Goal: Check status: Check status

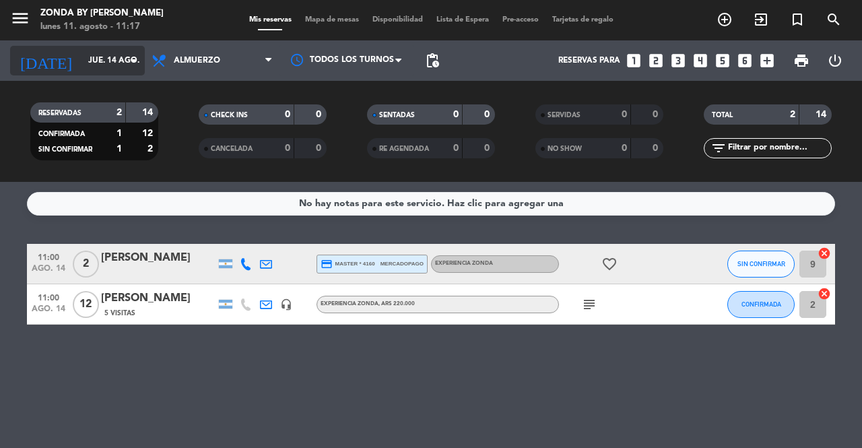
click at [81, 56] on input "jue. 14 ago." at bounding box center [134, 60] width 107 height 23
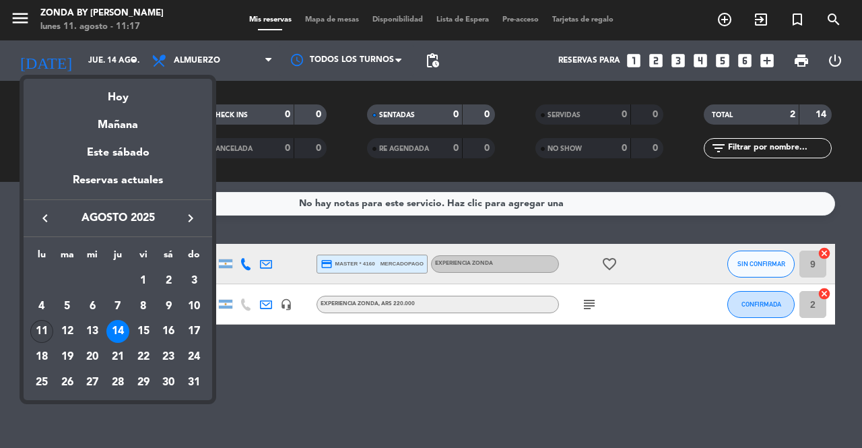
click at [47, 333] on div "11" at bounding box center [41, 331] width 23 height 23
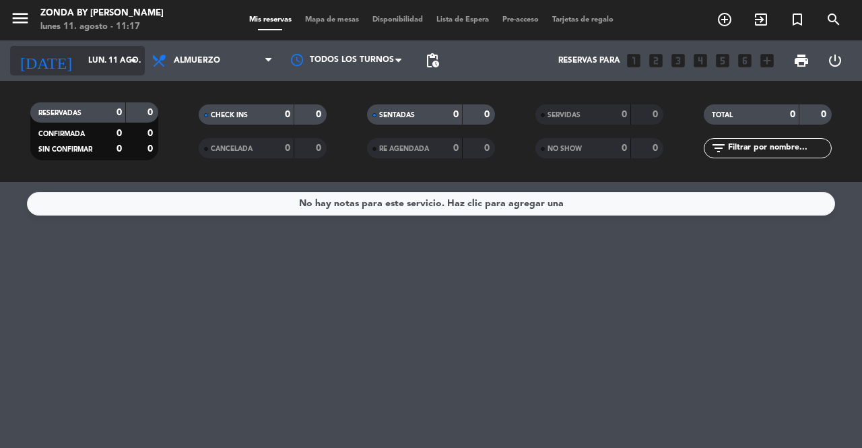
click at [88, 66] on input "lun. 11 ago." at bounding box center [134, 60] width 107 height 23
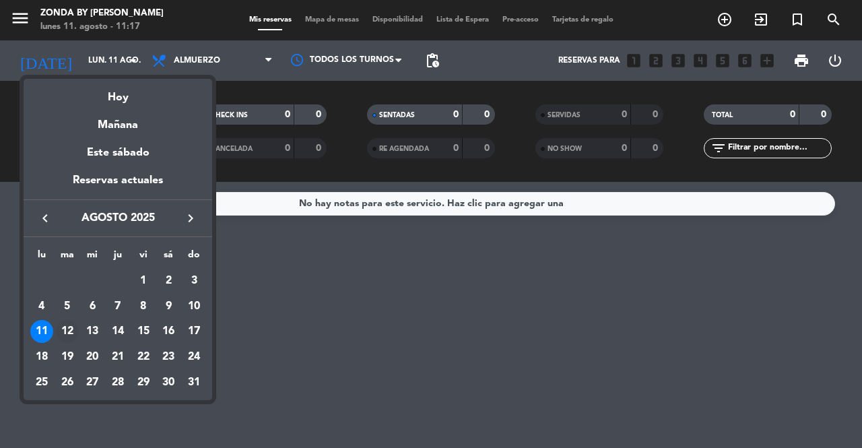
click at [72, 328] on div "12" at bounding box center [67, 331] width 23 height 23
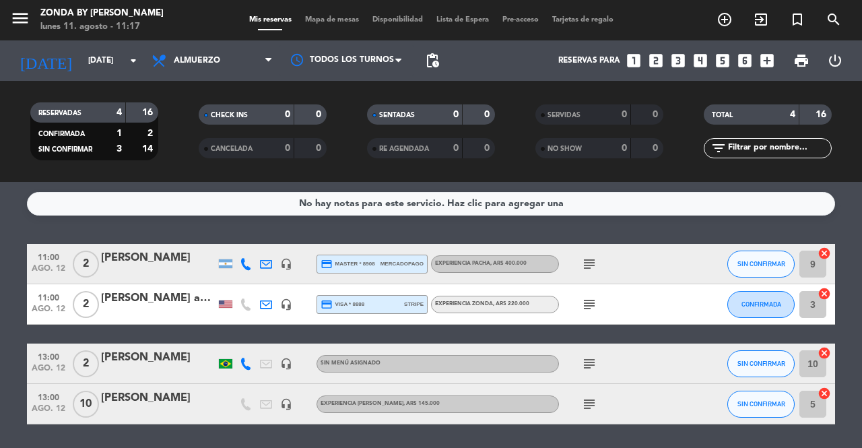
click at [136, 265] on div "[PERSON_NAME]" at bounding box center [158, 258] width 114 height 18
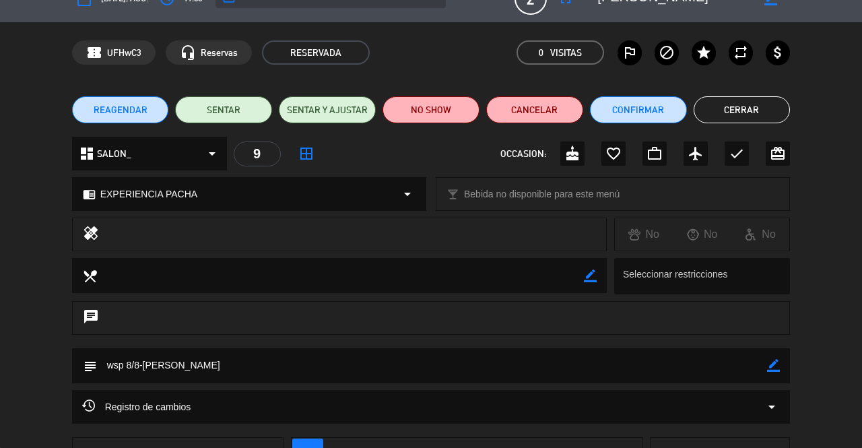
scroll to position [90, 0]
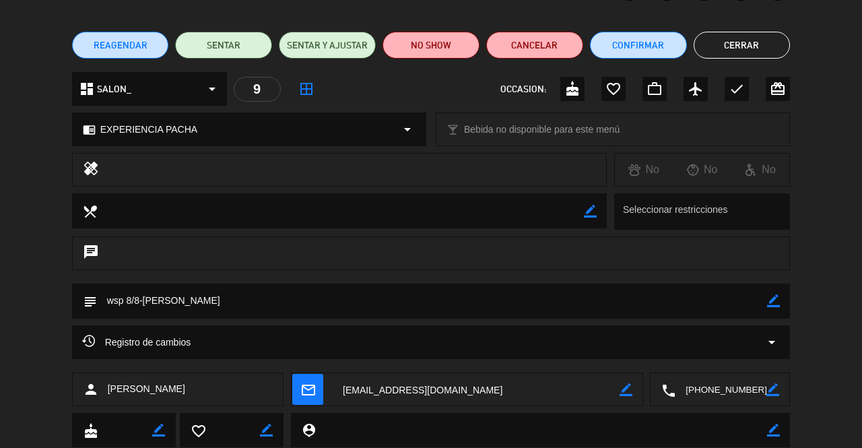
click at [727, 46] on button "Cerrar" at bounding box center [742, 45] width 97 height 27
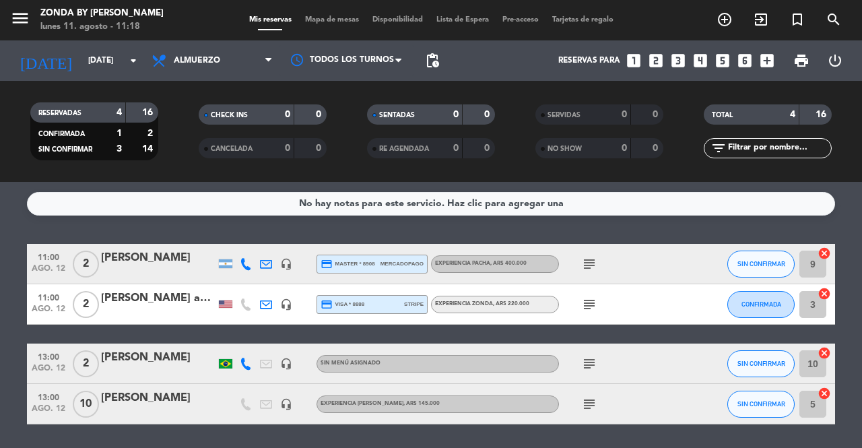
click at [138, 304] on div "[PERSON_NAME] and [PERSON_NAME]" at bounding box center [158, 299] width 114 height 18
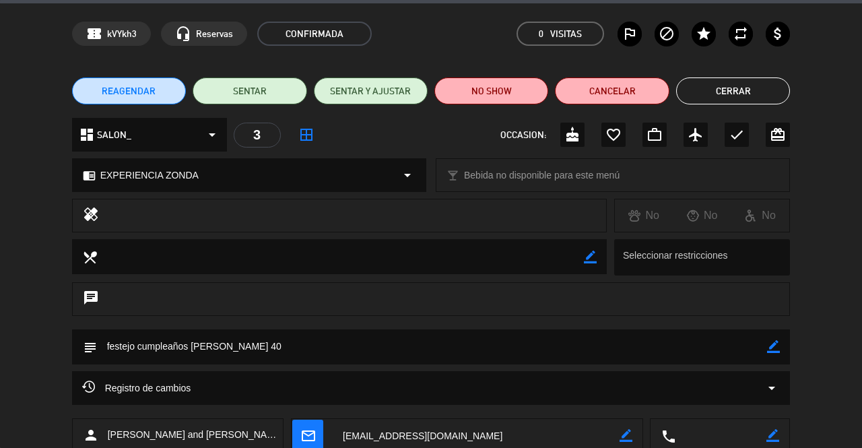
scroll to position [35, 0]
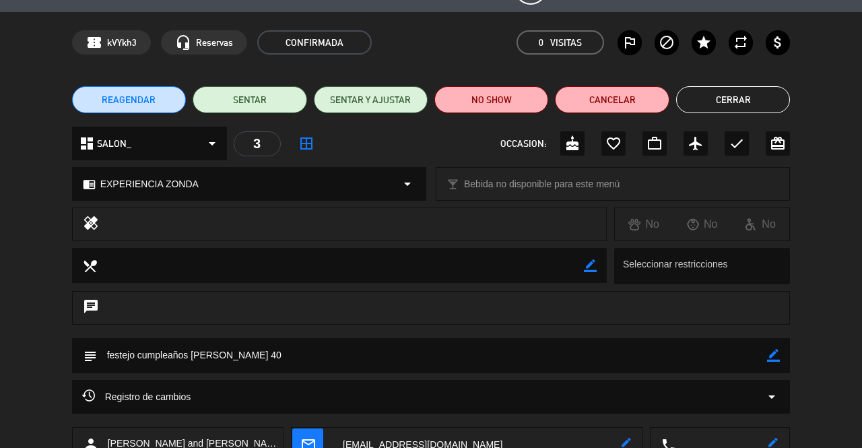
click at [710, 106] on button "Cerrar" at bounding box center [733, 99] width 114 height 27
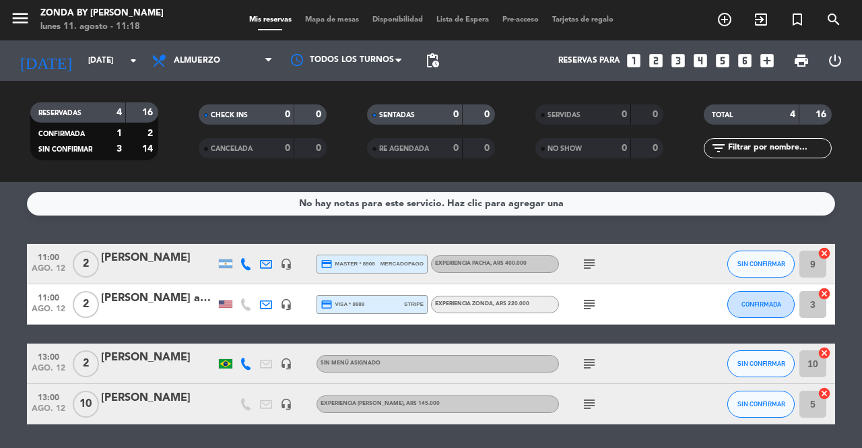
click at [143, 350] on div "[PERSON_NAME]" at bounding box center [158, 358] width 114 height 18
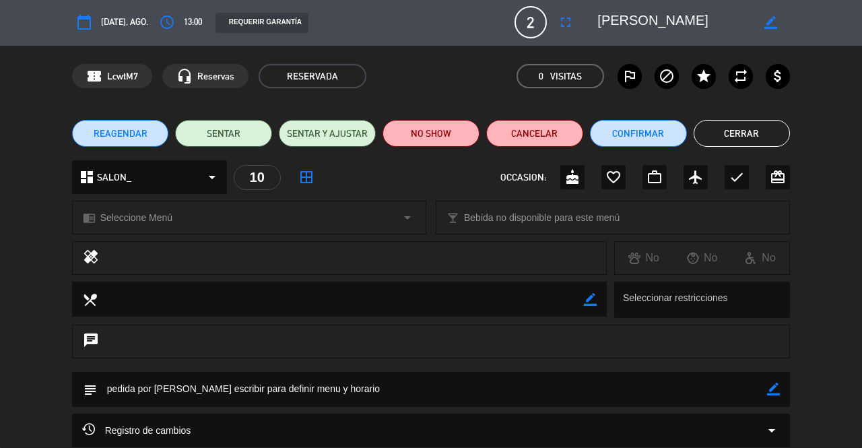
scroll to position [0, 0]
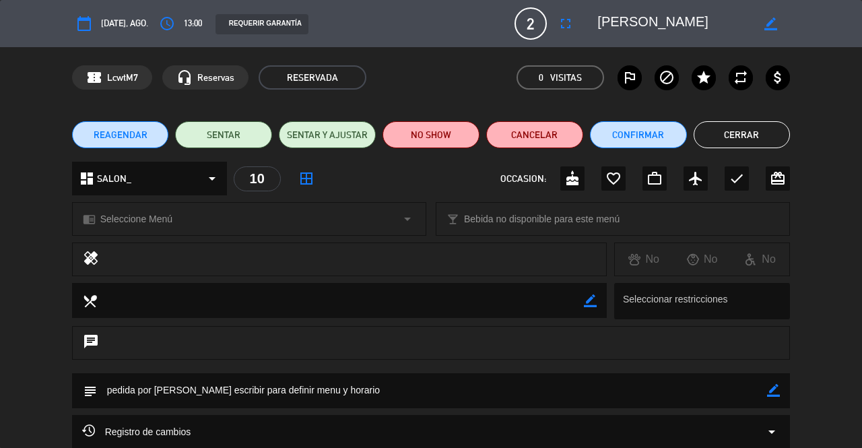
click at [737, 129] on button "Cerrar" at bounding box center [742, 134] width 97 height 27
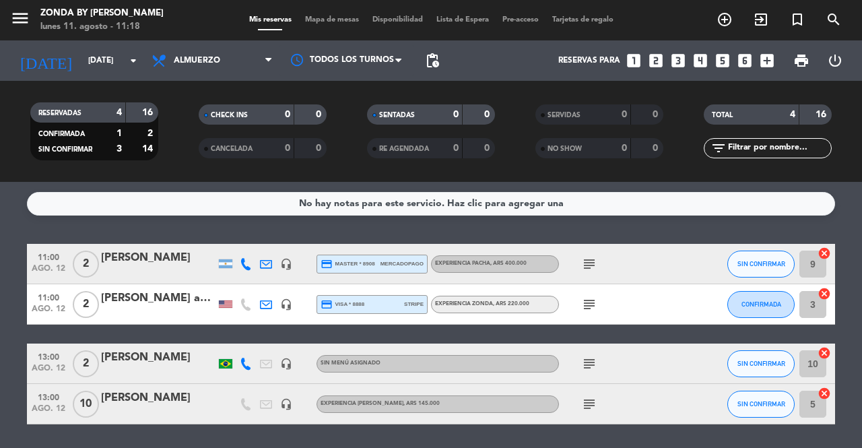
click at [136, 400] on div "[PERSON_NAME]" at bounding box center [158, 398] width 114 height 18
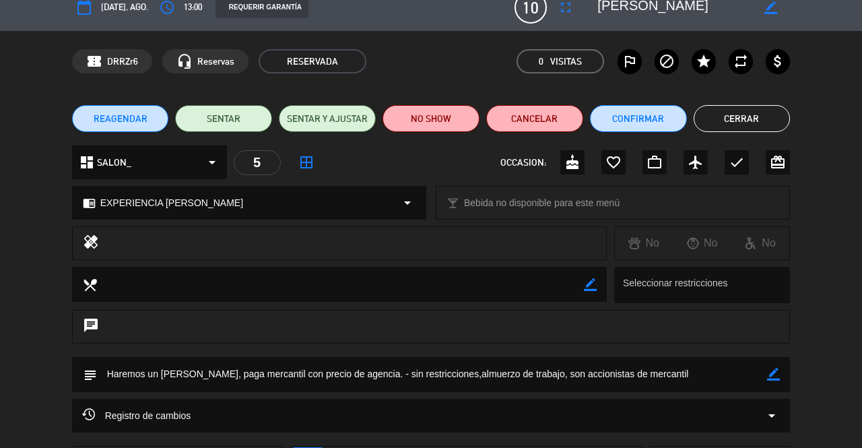
scroll to position [15, 0]
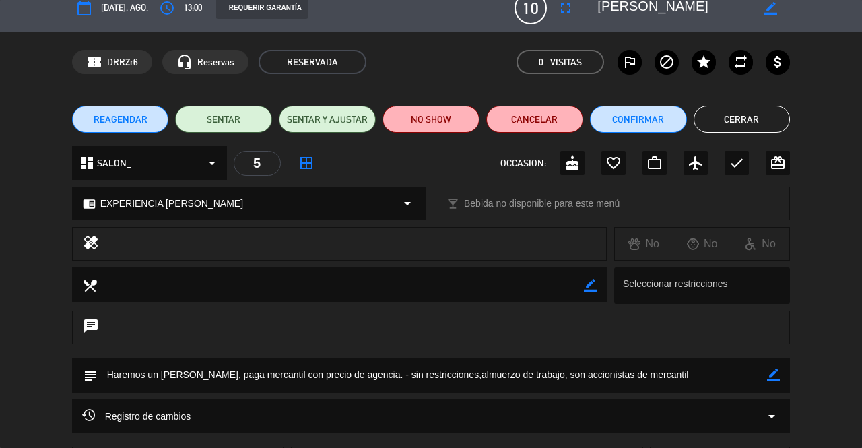
click at [715, 119] on button "Cerrar" at bounding box center [742, 119] width 97 height 27
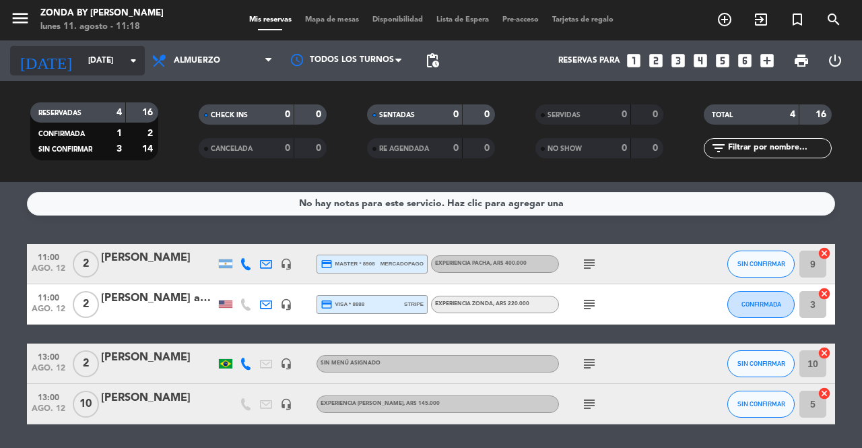
click at [81, 71] on input "[DATE]" at bounding box center [134, 60] width 107 height 23
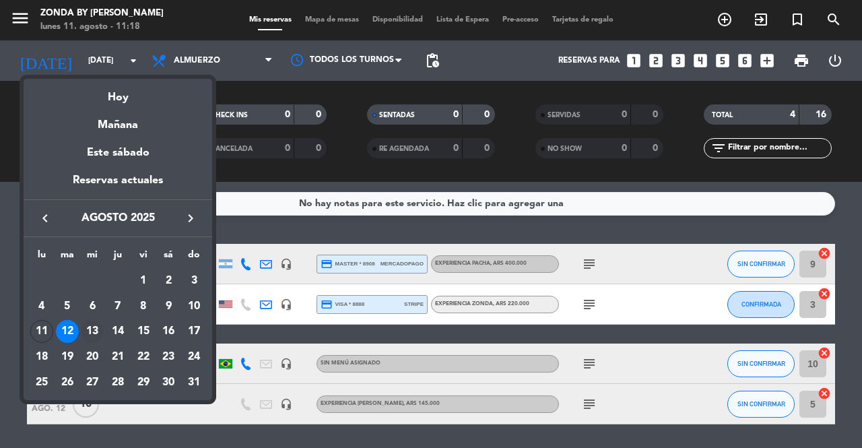
click at [90, 335] on div "13" at bounding box center [92, 331] width 23 height 23
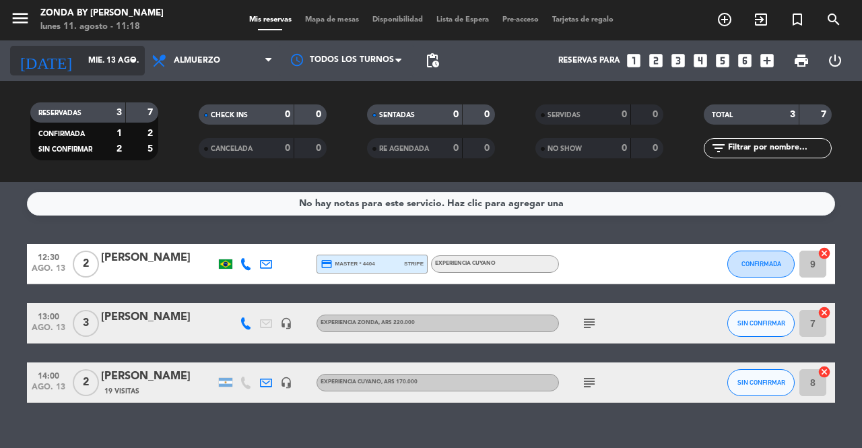
click at [83, 58] on input "mié. 13 ago." at bounding box center [134, 60] width 107 height 23
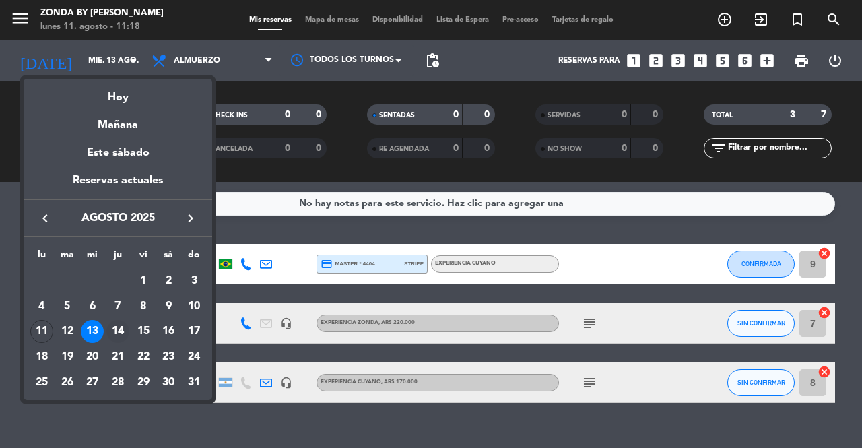
click at [120, 329] on div "14" at bounding box center [117, 331] width 23 height 23
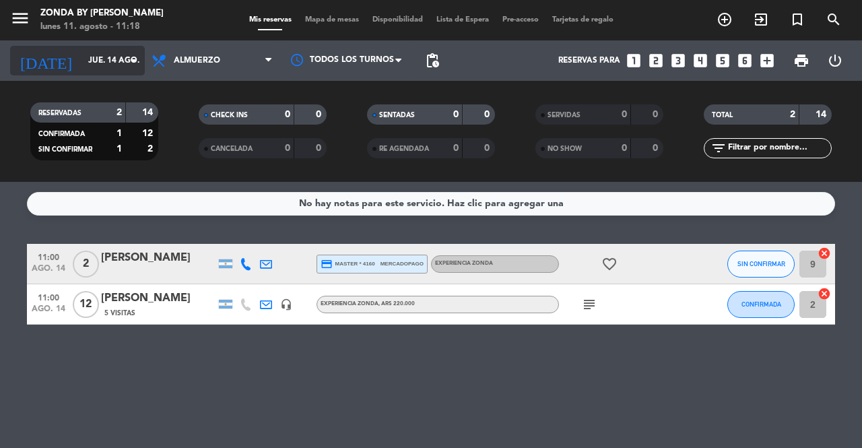
click at [90, 64] on input "jue. 14 ago." at bounding box center [134, 60] width 107 height 23
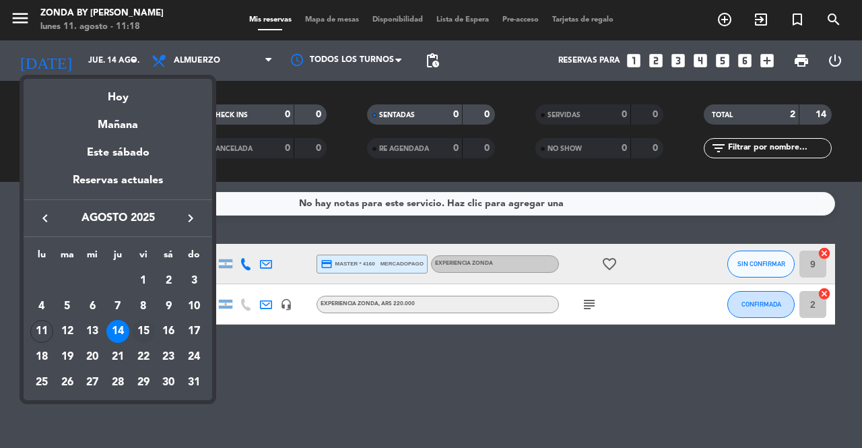
click at [142, 332] on div "15" at bounding box center [143, 331] width 23 height 23
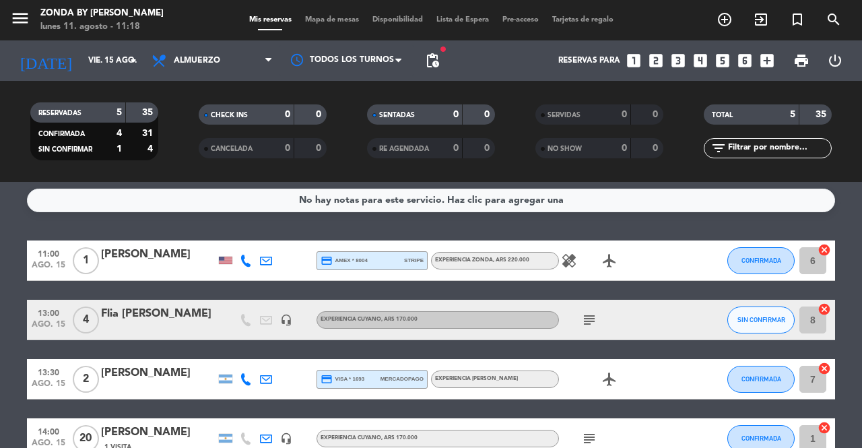
scroll to position [4, 0]
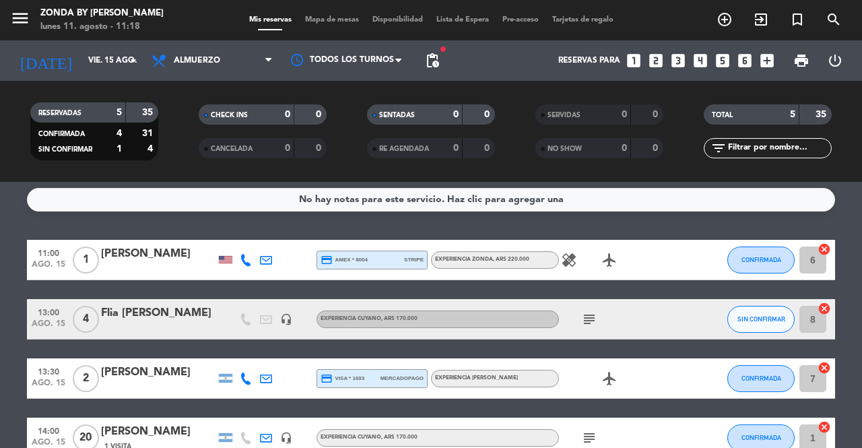
click at [127, 315] on div "Flia [PERSON_NAME]" at bounding box center [158, 313] width 114 height 18
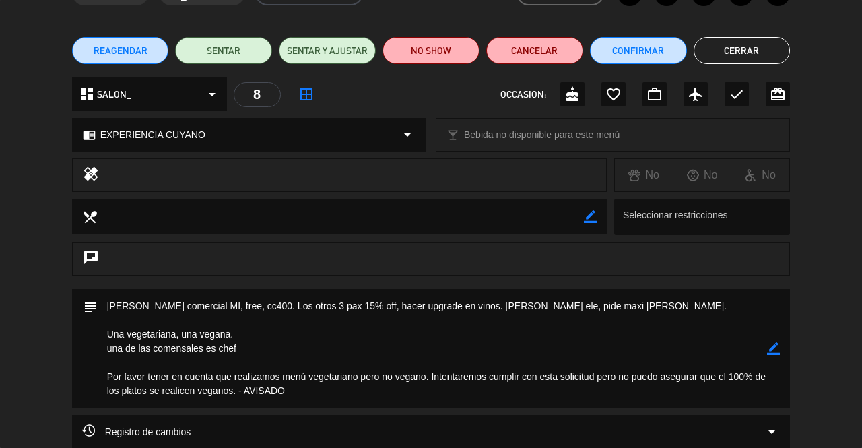
scroll to position [0, 0]
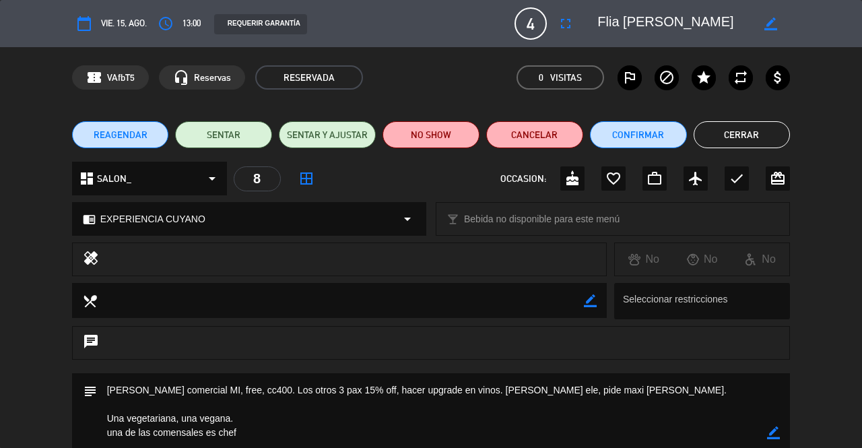
click at [745, 136] on button "Cerrar" at bounding box center [742, 134] width 97 height 27
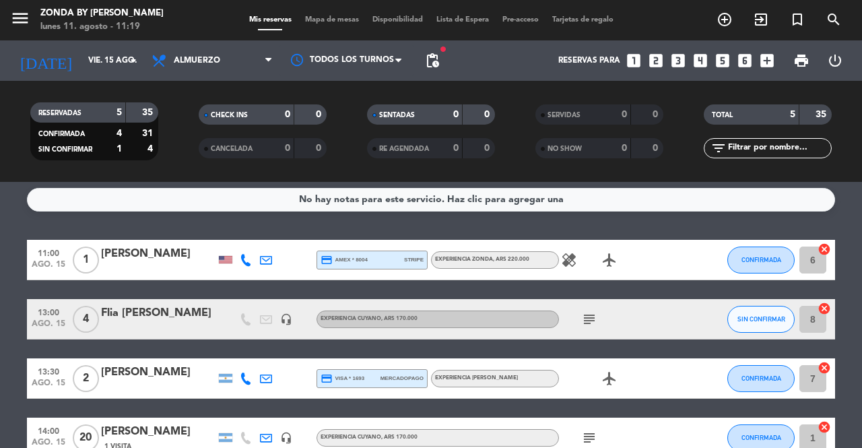
scroll to position [3, 0]
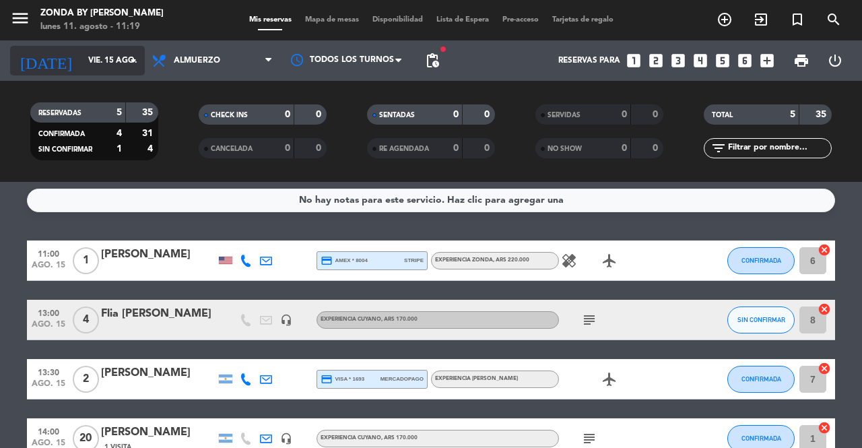
click at [81, 59] on input "vie. 15 ago." at bounding box center [134, 60] width 107 height 23
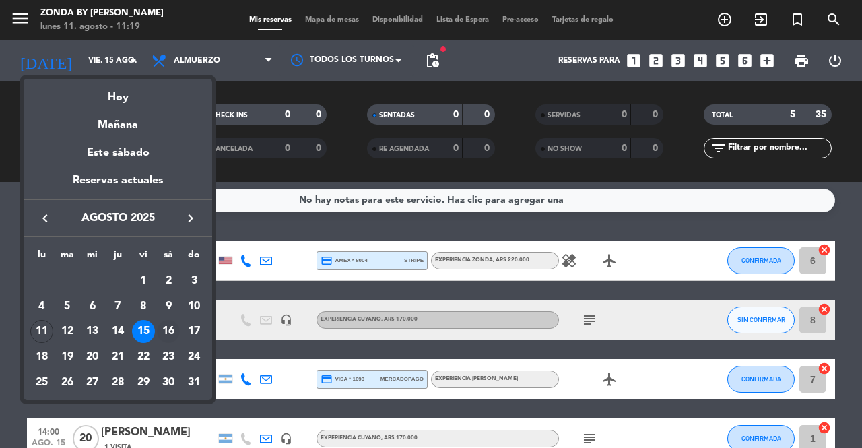
click at [170, 327] on div "16" at bounding box center [168, 331] width 23 height 23
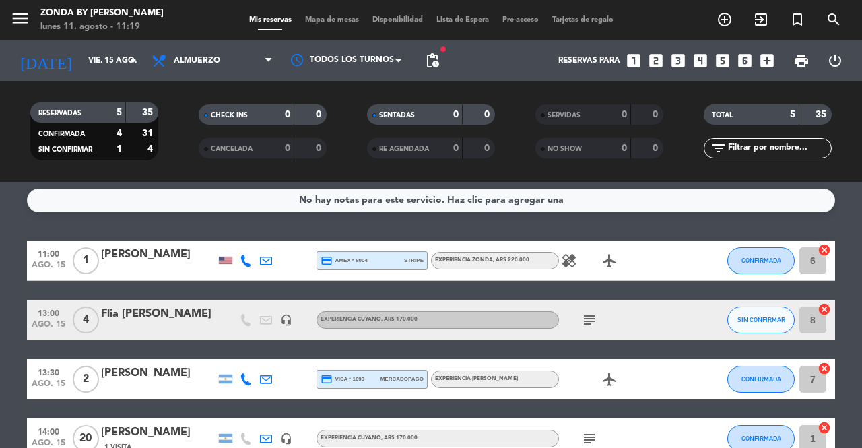
type input "sáb. 16 ago."
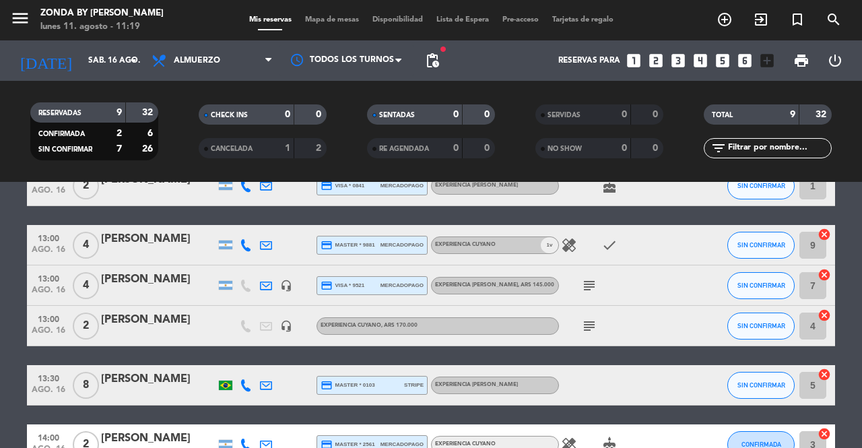
scroll to position [0, 0]
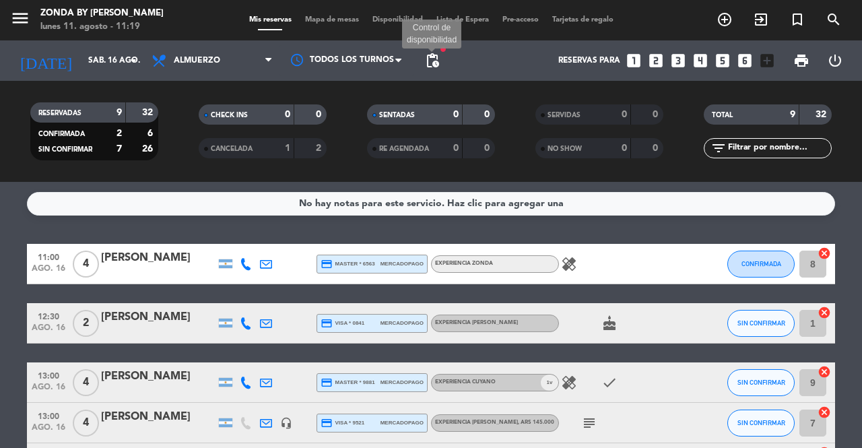
click at [436, 64] on span "pending_actions" at bounding box center [432, 61] width 16 height 16
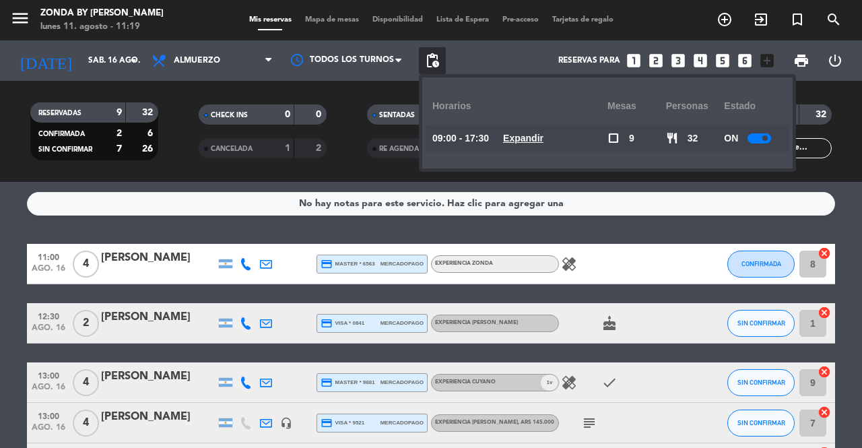
click at [536, 141] on u "Expandir" at bounding box center [523, 138] width 40 height 11
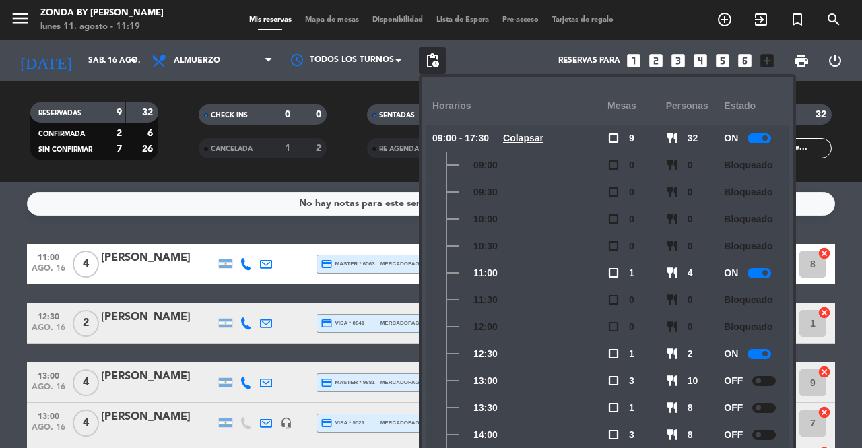
click at [365, 232] on div "No hay notas para este servicio. Haz clic para agregar una 11:00 [DATE] 4 [PERS…" at bounding box center [431, 315] width 862 height 266
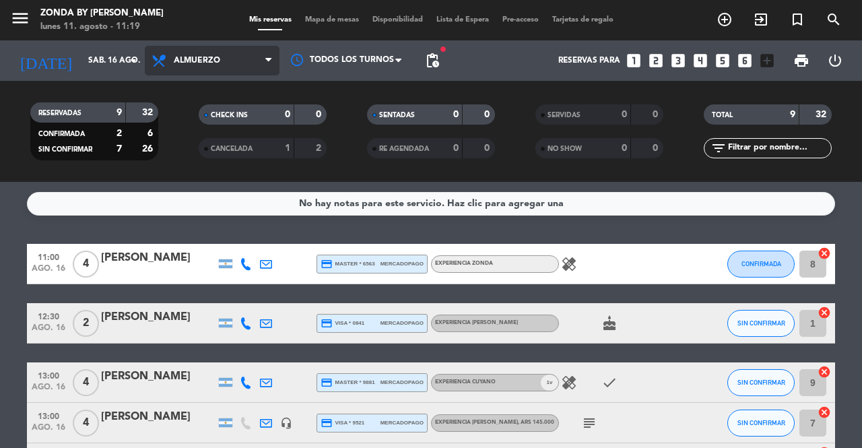
click at [217, 57] on span "Almuerzo" at bounding box center [197, 60] width 46 height 9
click at [193, 147] on div "menu Zonda by [PERSON_NAME] [DATE] 11. agosto - 11:19 Mis reservas Mapa de mesa…" at bounding box center [431, 91] width 862 height 182
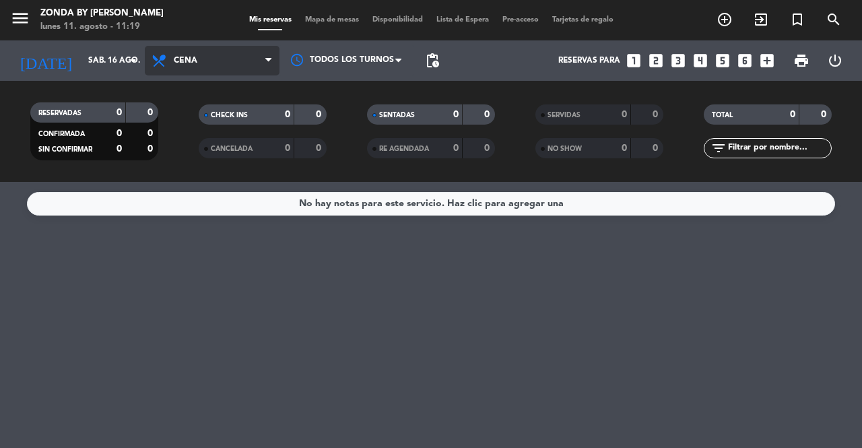
click at [216, 48] on span "Cena" at bounding box center [212, 61] width 135 height 30
click at [193, 123] on div "menu Zonda by [PERSON_NAME] [DATE] 11. agosto - 11:19 Mis reservas Mapa de mesa…" at bounding box center [431, 91] width 862 height 182
